Goal: Information Seeking & Learning: Learn about a topic

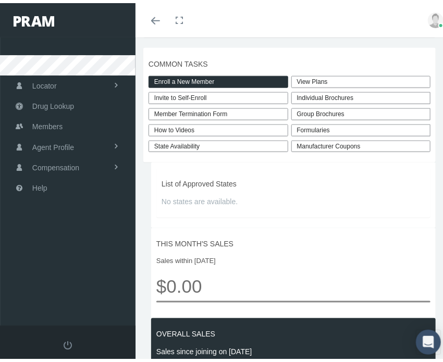
scroll to position [365, 0]
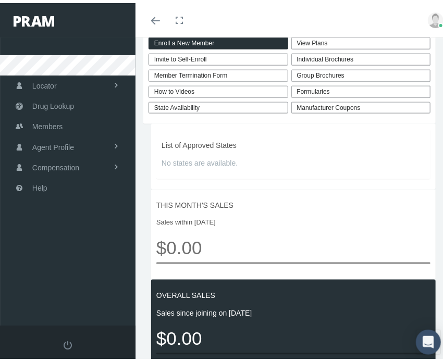
click at [315, 46] on link "View Plans" at bounding box center [361, 40] width 140 height 12
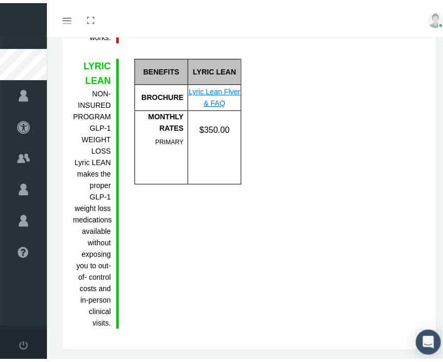
scroll to position [2026, 0]
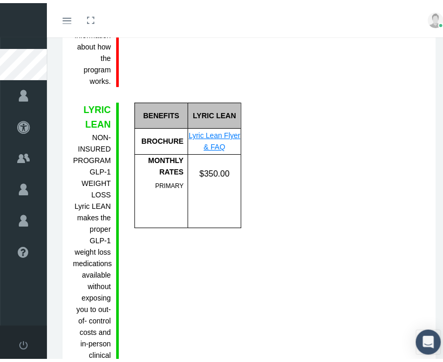
click at [207, 148] on link "Lyric Lean Flyer & FAQ" at bounding box center [215, 138] width 52 height 20
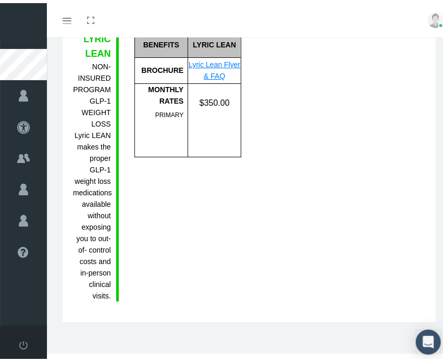
scroll to position [2130, 0]
click at [279, 200] on div "FG = Formulary Generic FB = Formulary Brand NF = Non-Formulary" at bounding box center [280, 164] width 62 height 271
drag, startPoint x: 374, startPoint y: 324, endPoint x: 380, endPoint y: 326, distance: 5.6
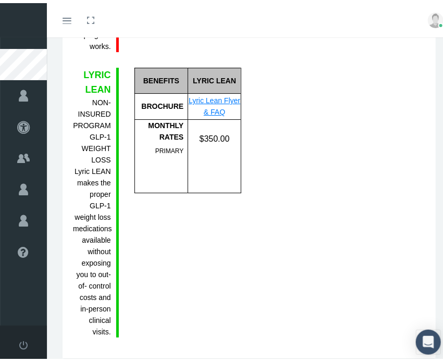
scroll to position [2026, 0]
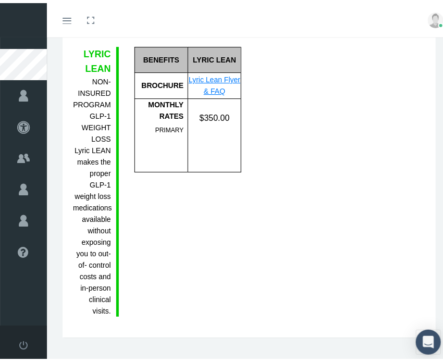
scroll to position [2078, 0]
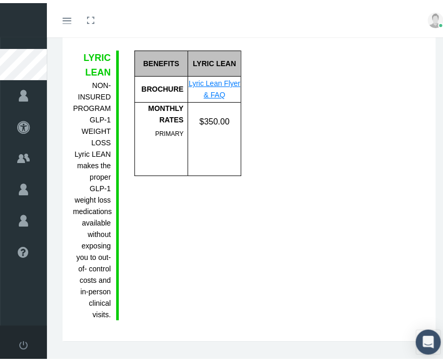
drag, startPoint x: 86, startPoint y: 89, endPoint x: 104, endPoint y: 212, distance: 124.5
click at [104, 208] on div "LYRIC LEAN NON-INSURED PROGRAM GLP-1 WEIGHT LOSS Lyric LEAN makes the proper GL…" at bounding box center [96, 182] width 46 height 271
click at [190, 219] on div "BENEFITS FORMULARY BROCHURE DEDUCTIBLE BENEFIT LIMIT MONTHLY RATES PRIMARY" at bounding box center [188, 182] width 123 height 271
drag, startPoint x: 213, startPoint y: 152, endPoint x: 229, endPoint y: 156, distance: 17.1
click at [227, 125] on div "$350.00" at bounding box center [214, 118] width 53 height 13
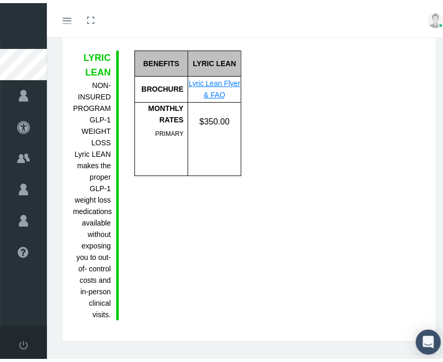
click at [315, 158] on div "LYRIC LEAN NON-INSURED PROGRAM GLP-1 WEIGHT LOSS Lyric LEAN makes the proper GL…" at bounding box center [249, 182] width 368 height 271
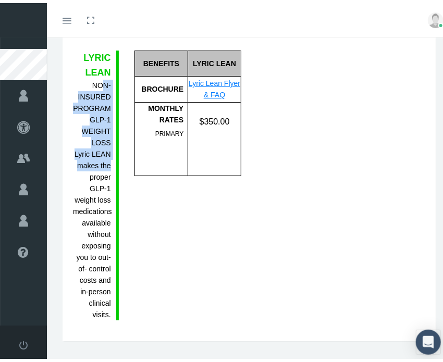
drag, startPoint x: 117, startPoint y: 193, endPoint x: 122, endPoint y: 207, distance: 14.5
click at [113, 200] on div "LYRIC LEAN NON-INSURED PROGRAM GLP-1 WEIGHT LOSS Lyric LEAN makes the proper GL…" at bounding box center [96, 182] width 46 height 271
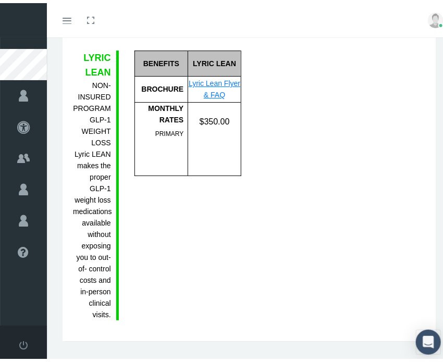
click at [165, 223] on div "BENEFITS FORMULARY BROCHURE DEDUCTIBLE BENEFIT LIMIT MONTHLY RATES PRIMARY" at bounding box center [188, 182] width 123 height 271
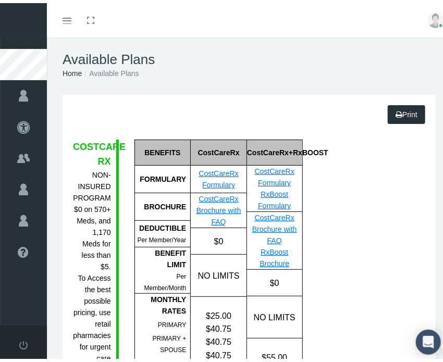
scroll to position [0, 0]
